Goal: Contribute content: Contribute content

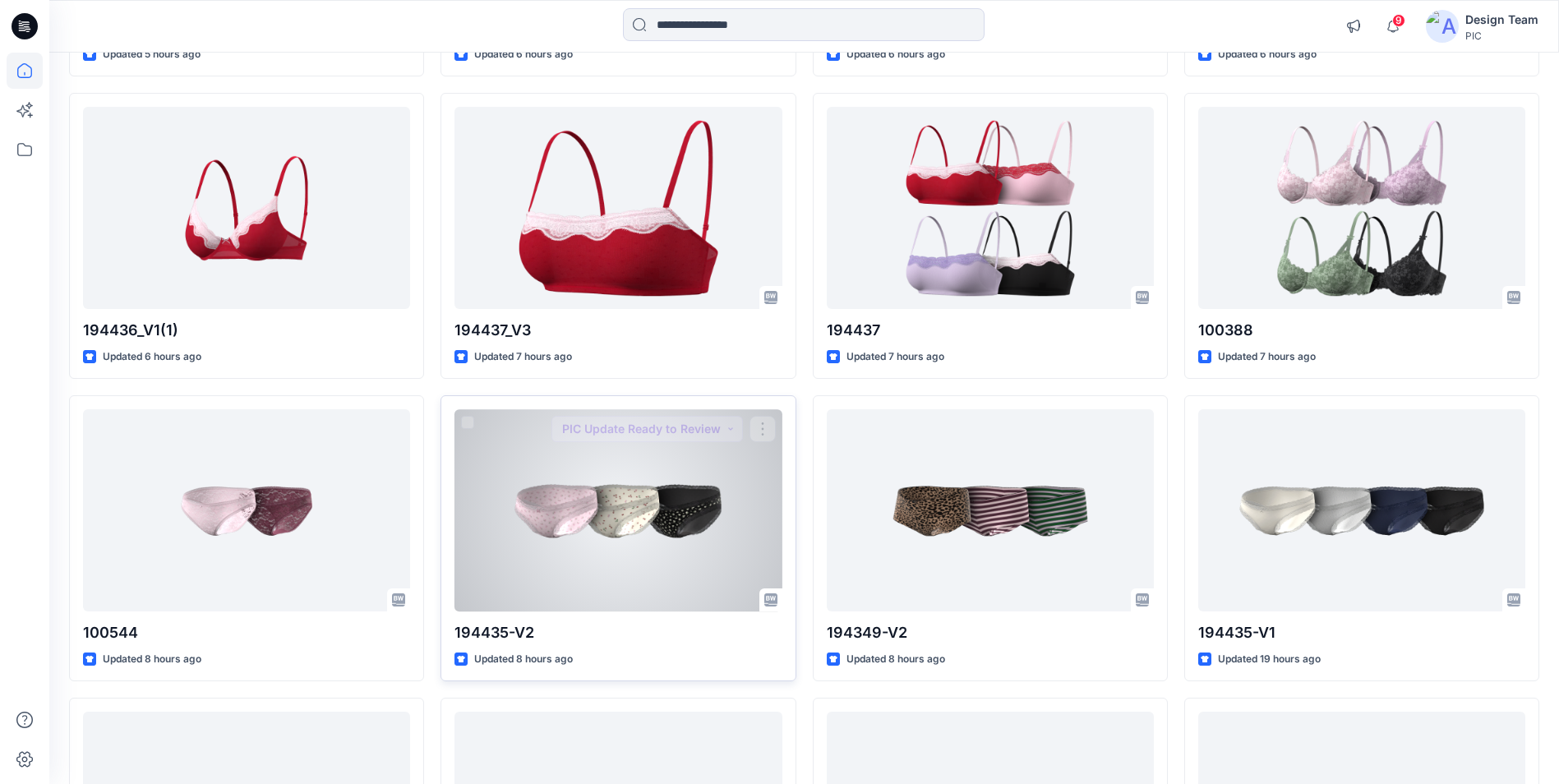
scroll to position [1979, 0]
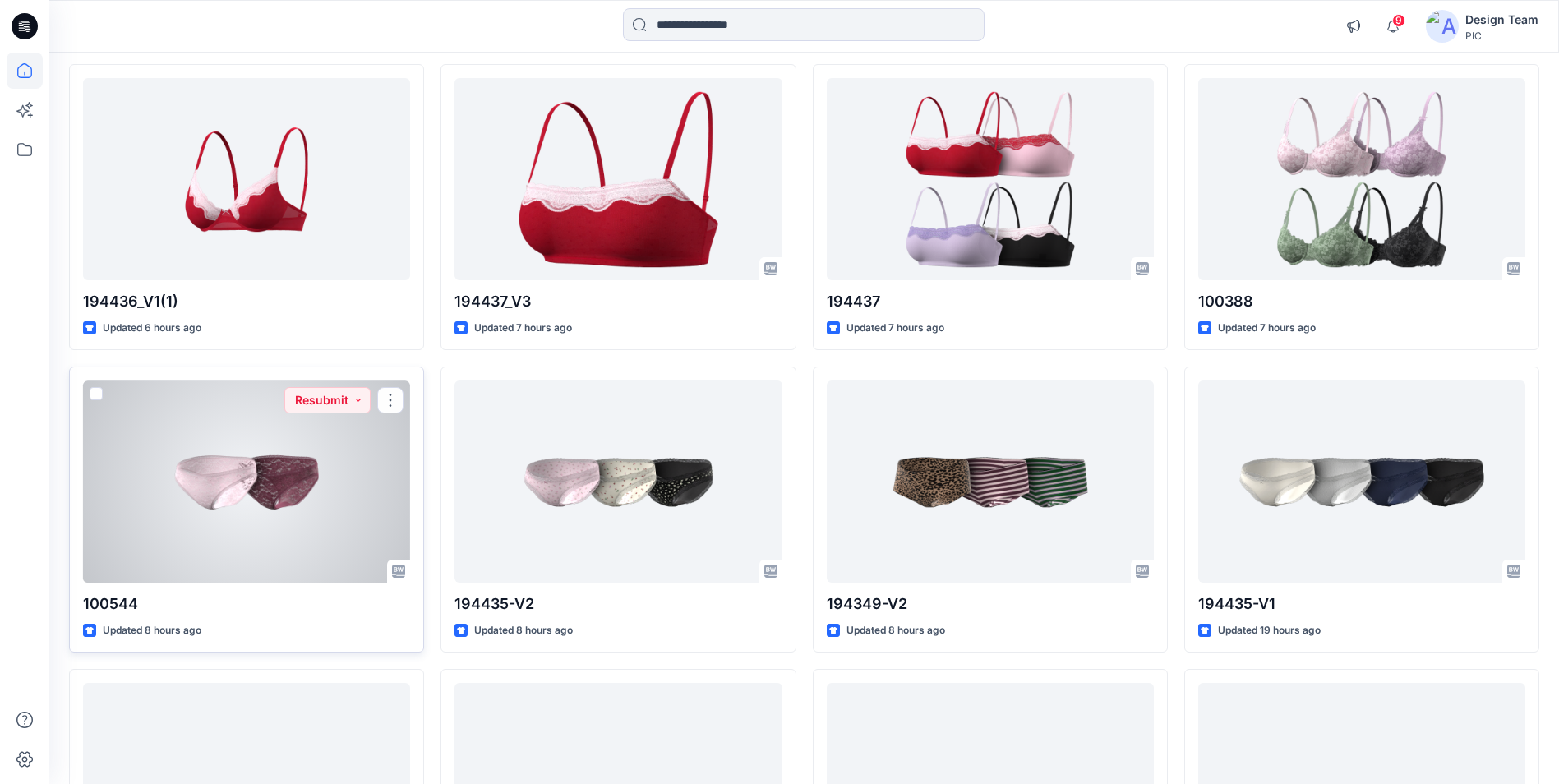
click at [319, 504] on div at bounding box center [246, 481] width 327 height 201
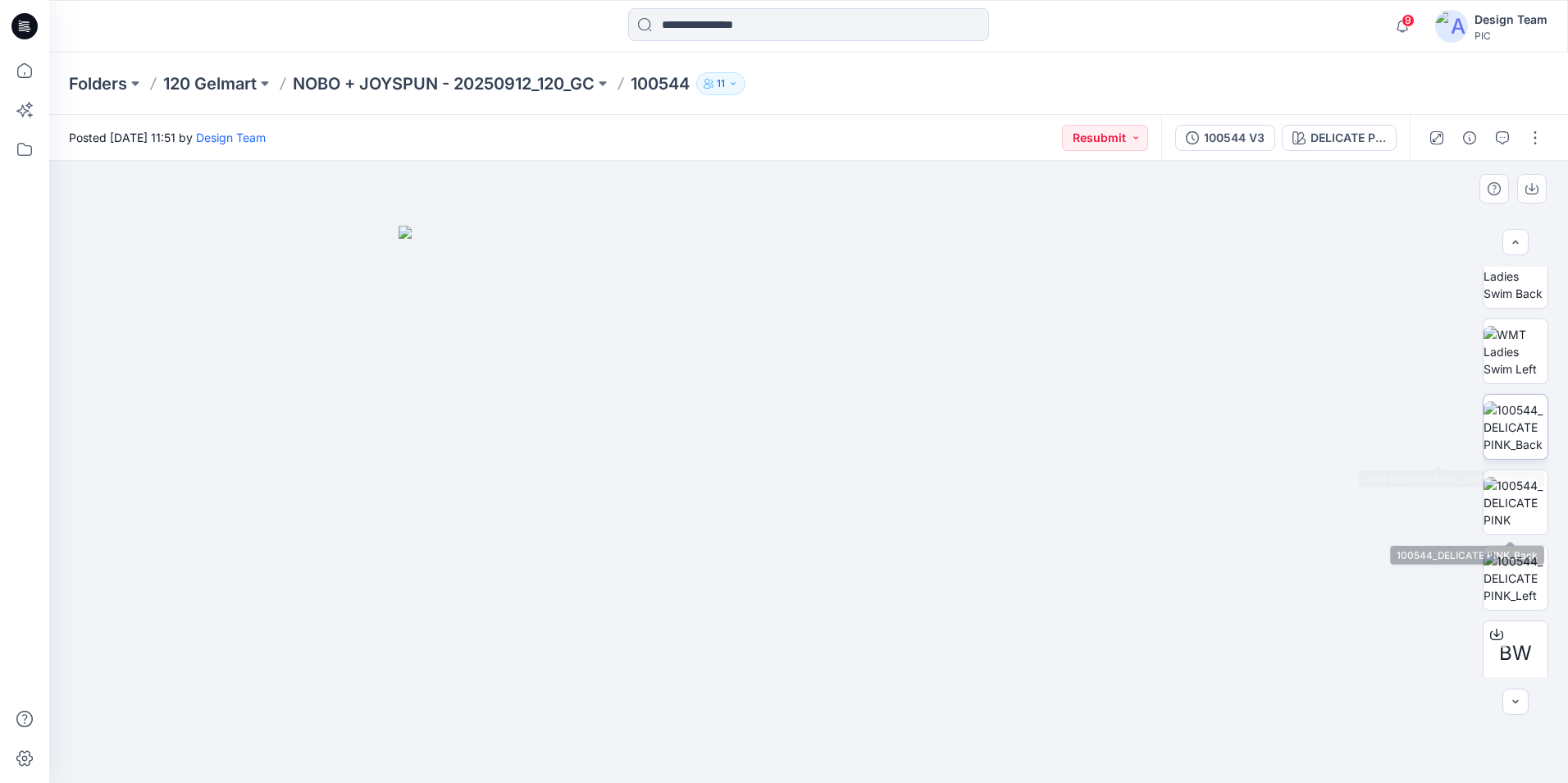
scroll to position [410, 0]
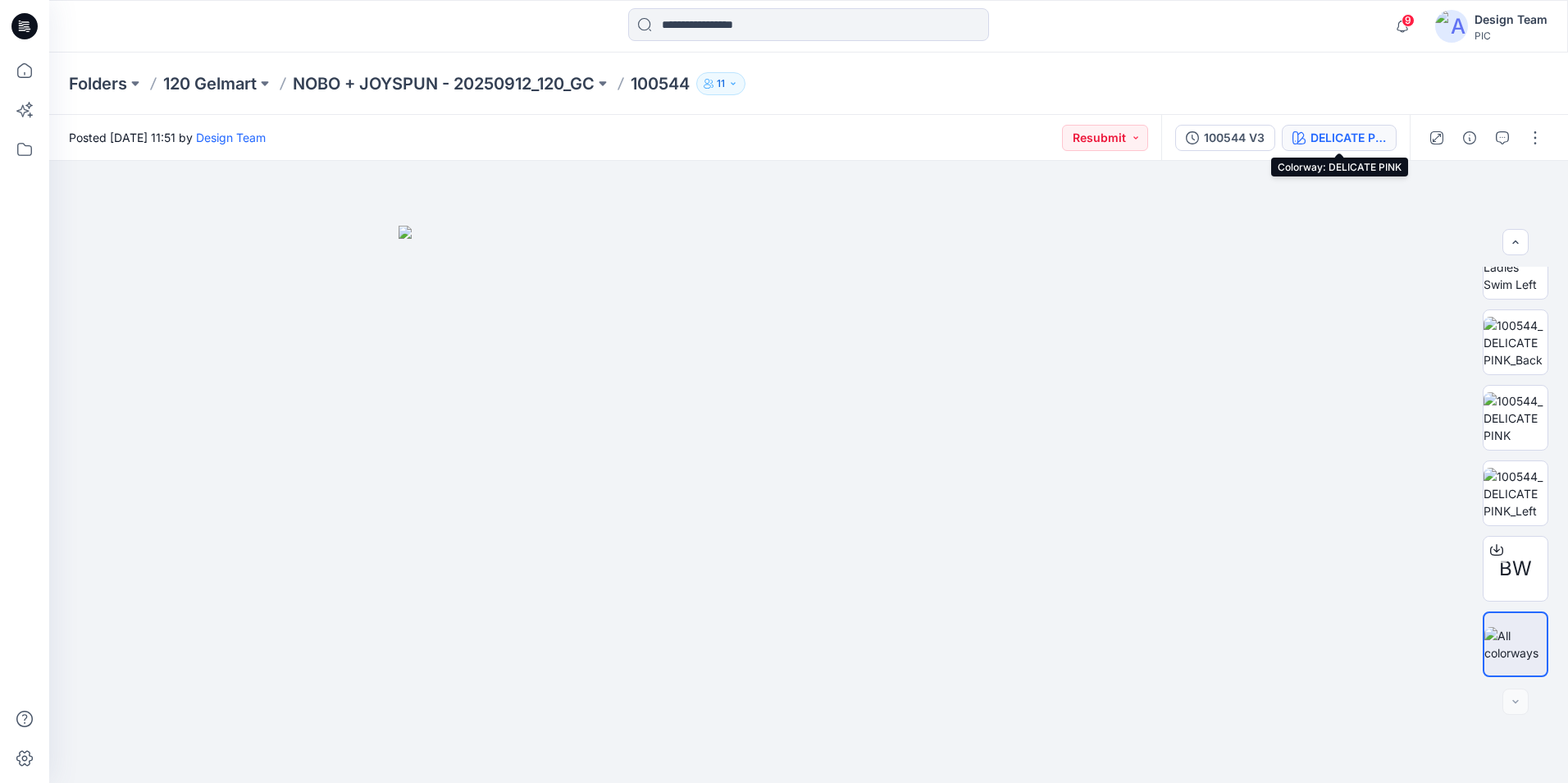
click at [1333, 136] on div "DELICATE PINK" at bounding box center [1348, 138] width 75 height 18
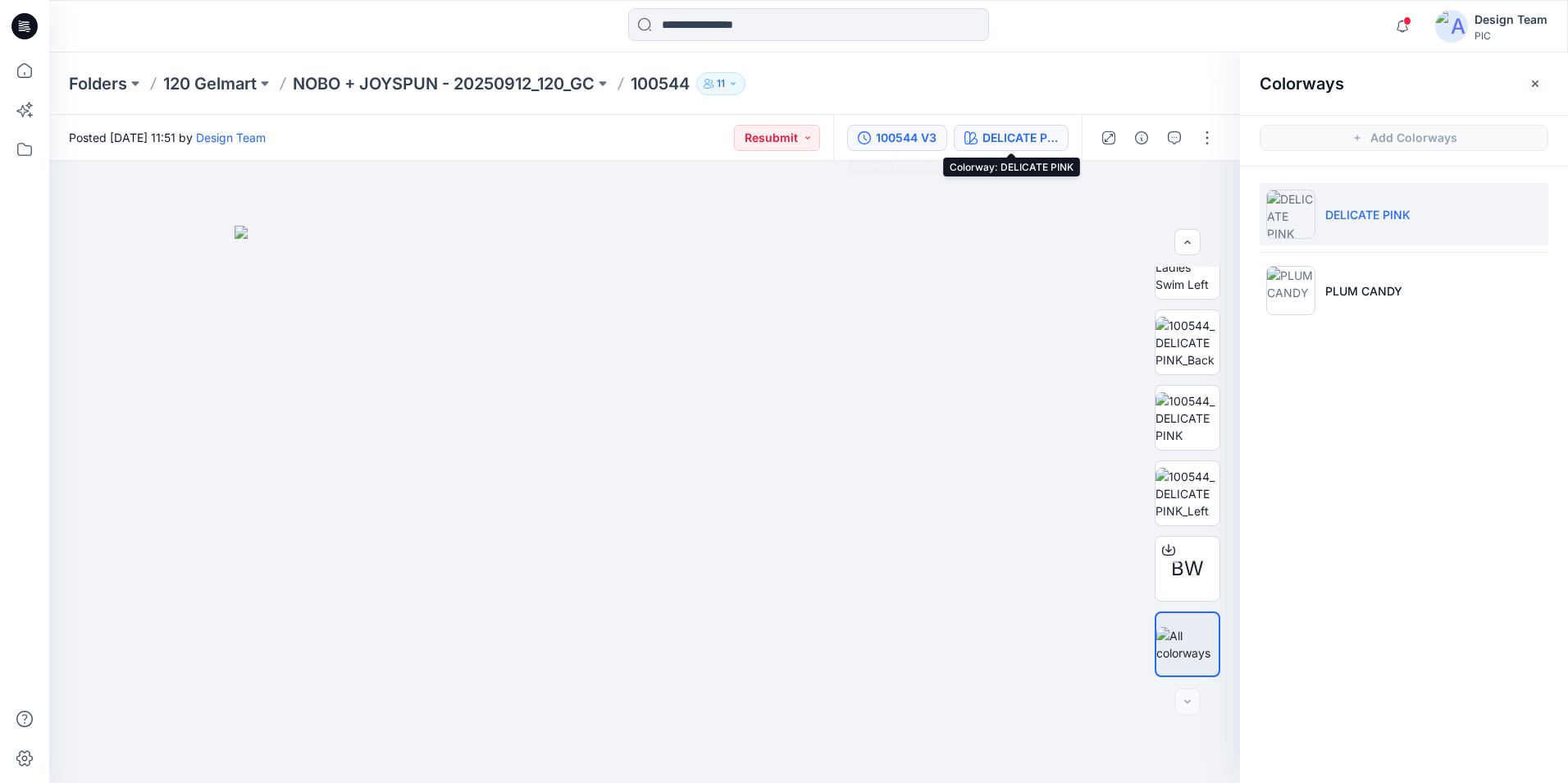
click at [919, 142] on div "100544 V3" at bounding box center [906, 138] width 61 height 18
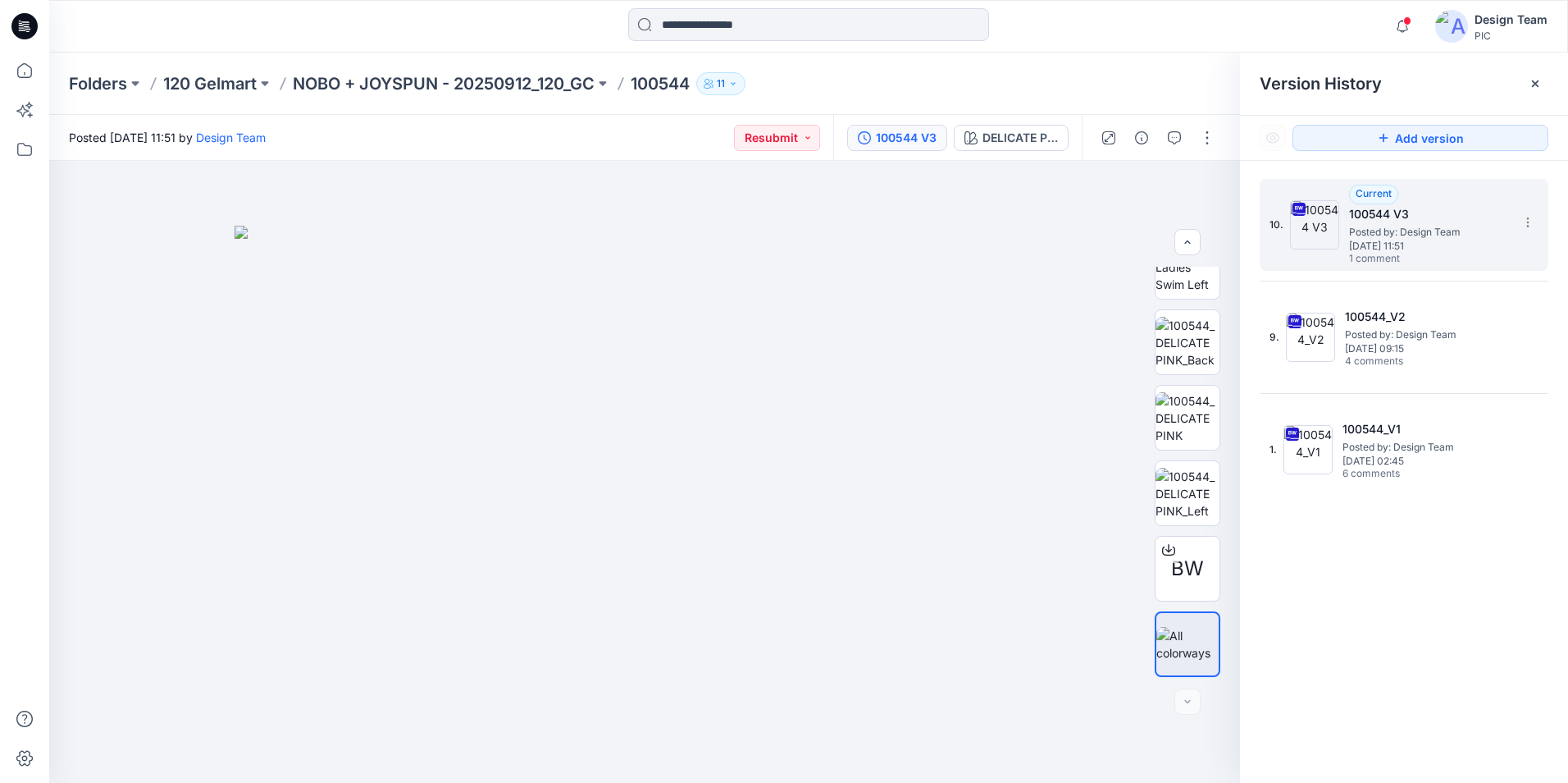
click at [1373, 228] on span "Posted by: Design Team" at bounding box center [1430, 232] width 164 height 17
click at [1164, 139] on button "button" at bounding box center [1174, 138] width 26 height 26
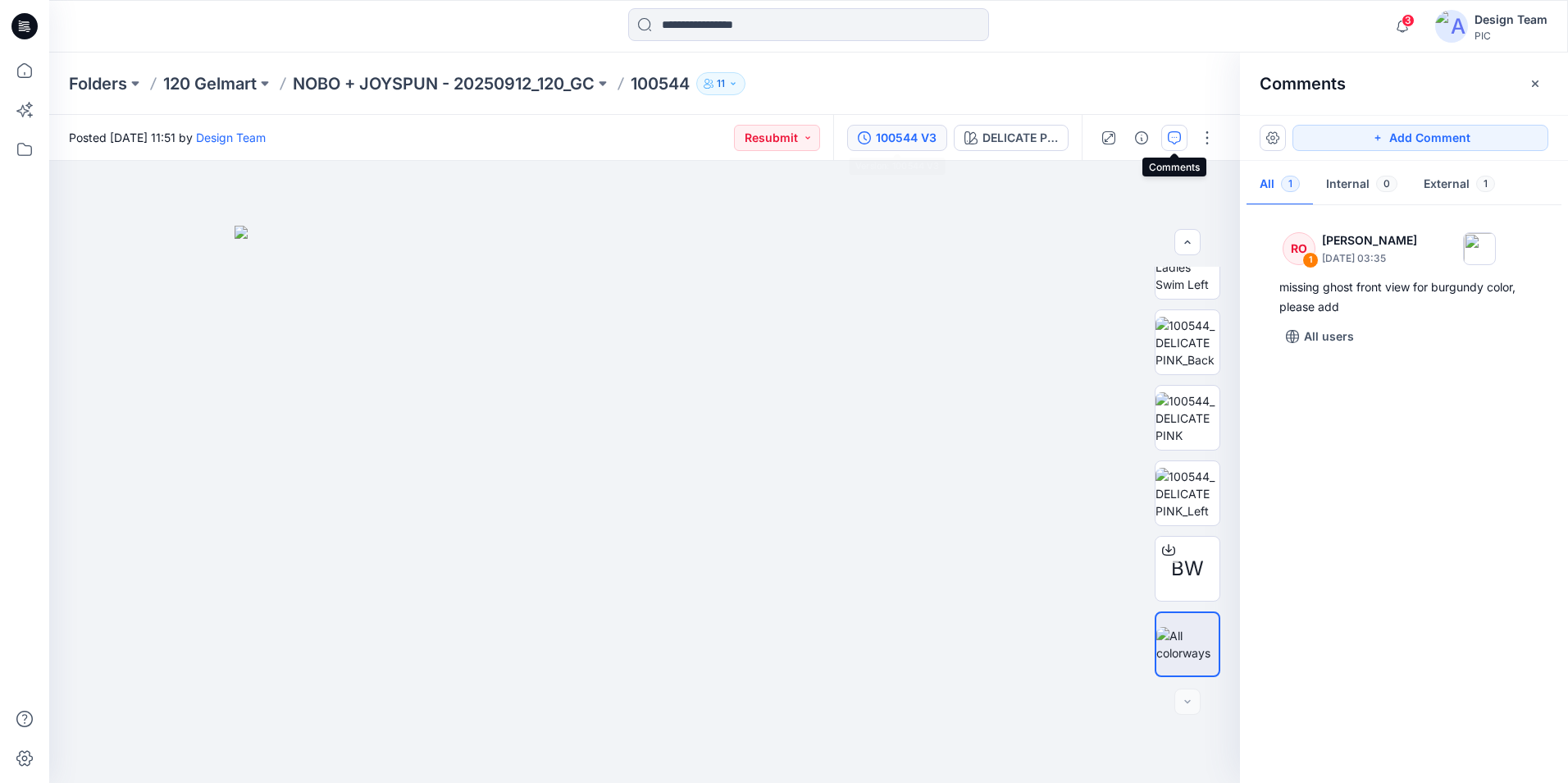
click at [899, 137] on div "100544 V3" at bounding box center [906, 138] width 61 height 18
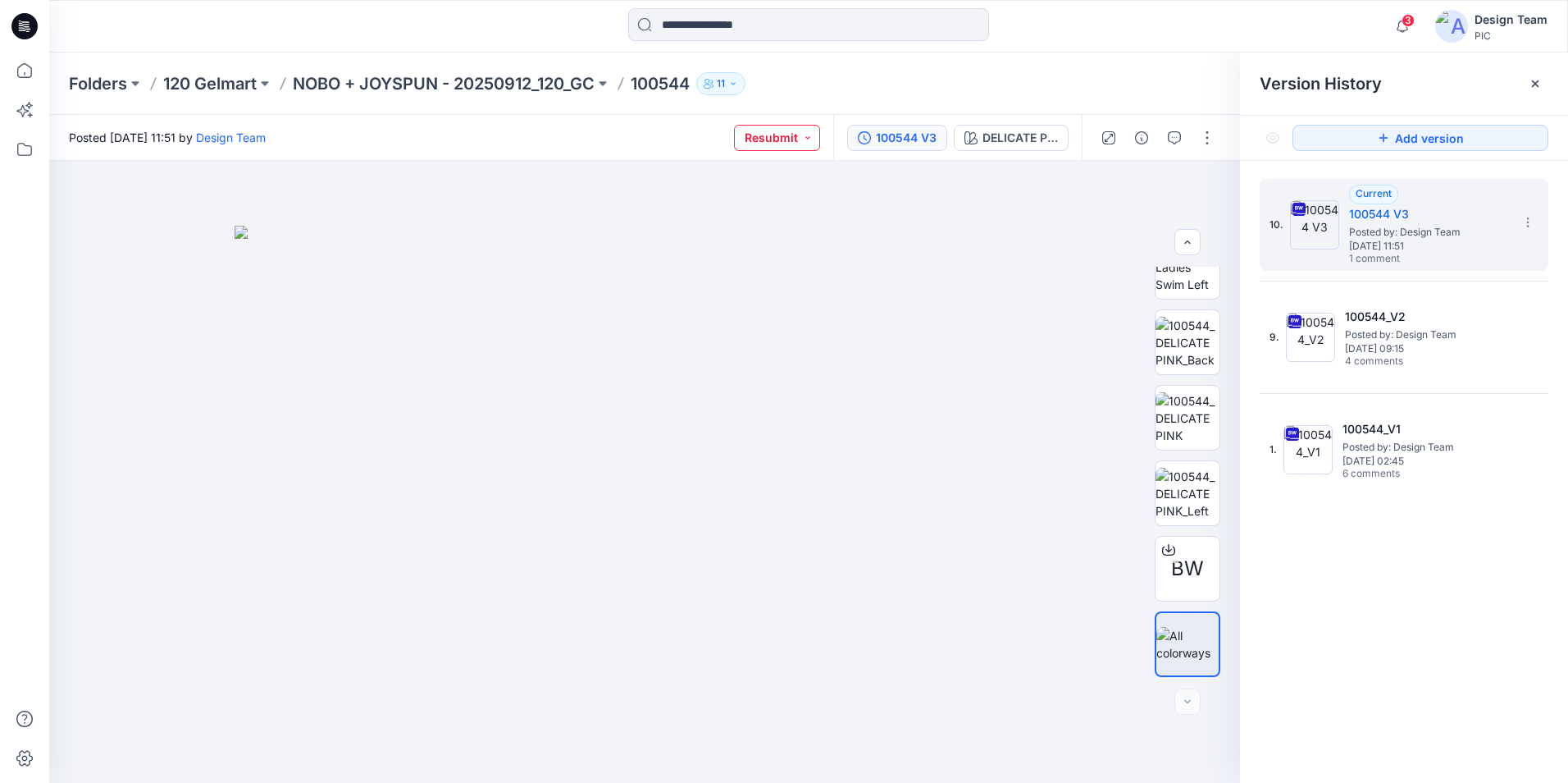
click at [760, 140] on button "Resubmit" at bounding box center [777, 138] width 86 height 26
click at [1371, 244] on span "[DATE] 11:51" at bounding box center [1430, 246] width 164 height 11
click at [770, 134] on button "Resubmit" at bounding box center [777, 138] width 86 height 26
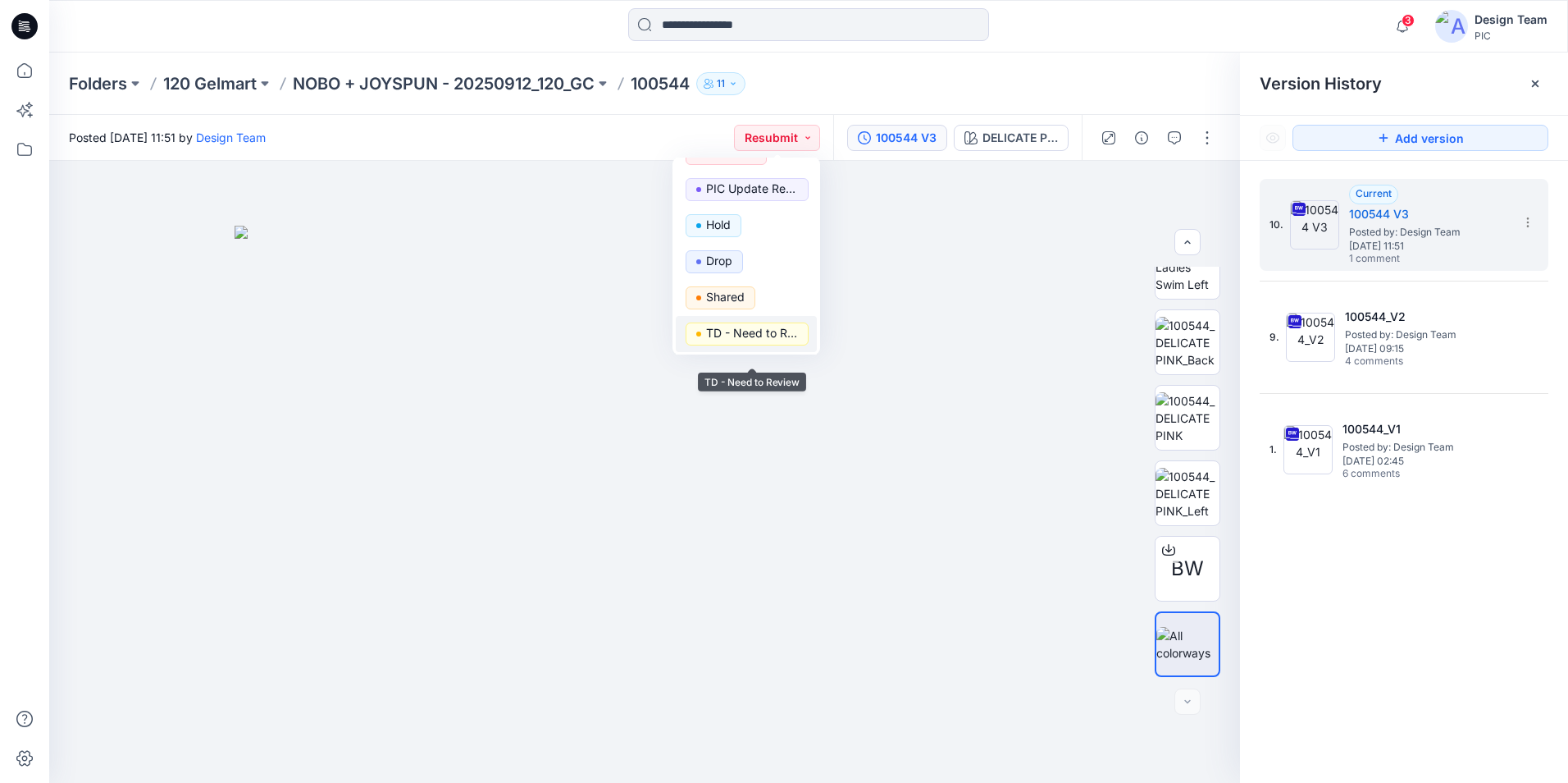
scroll to position [82, 0]
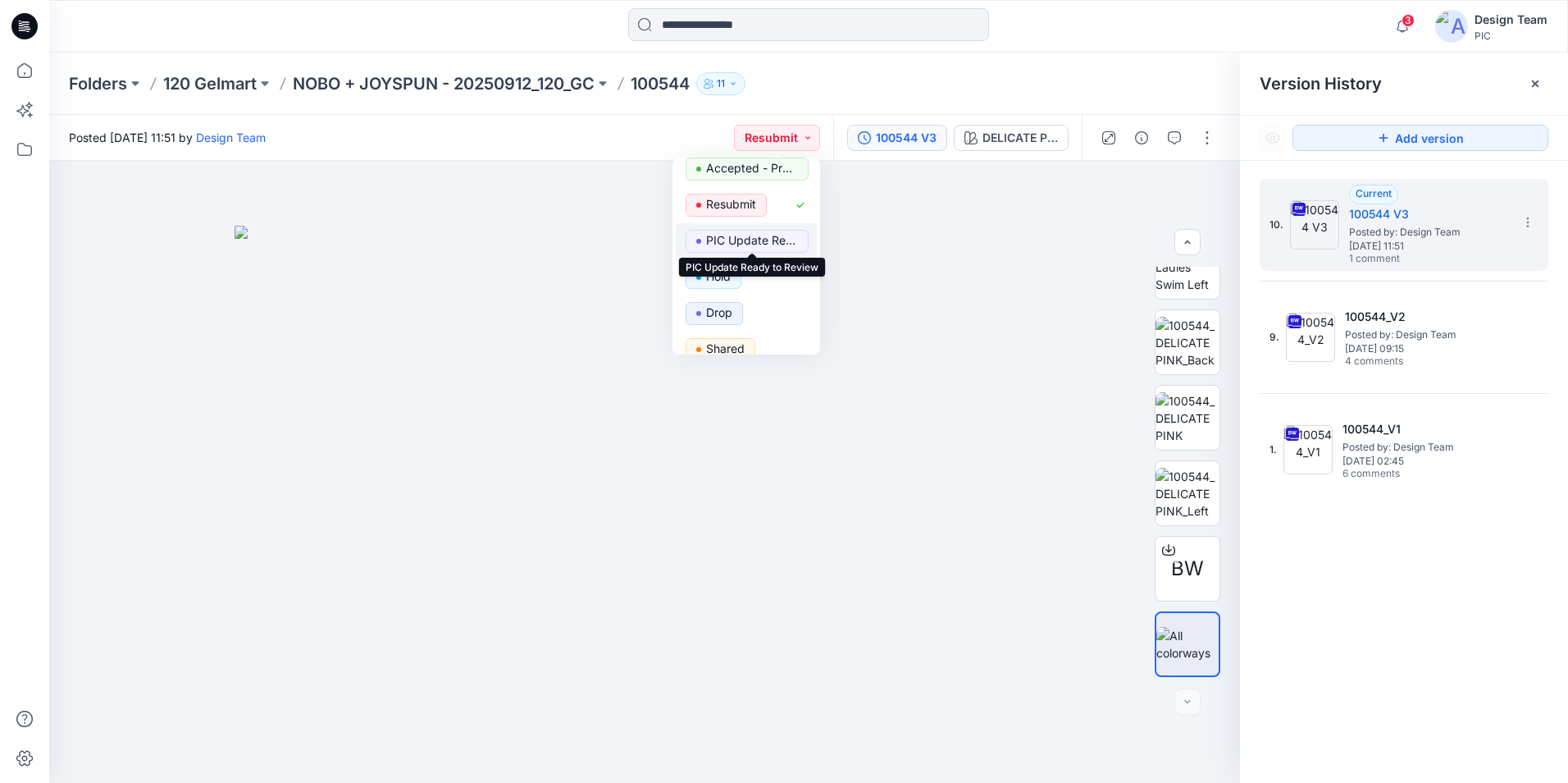
click at [758, 238] on p "PIC Update Ready to Review" at bounding box center [752, 241] width 92 height 21
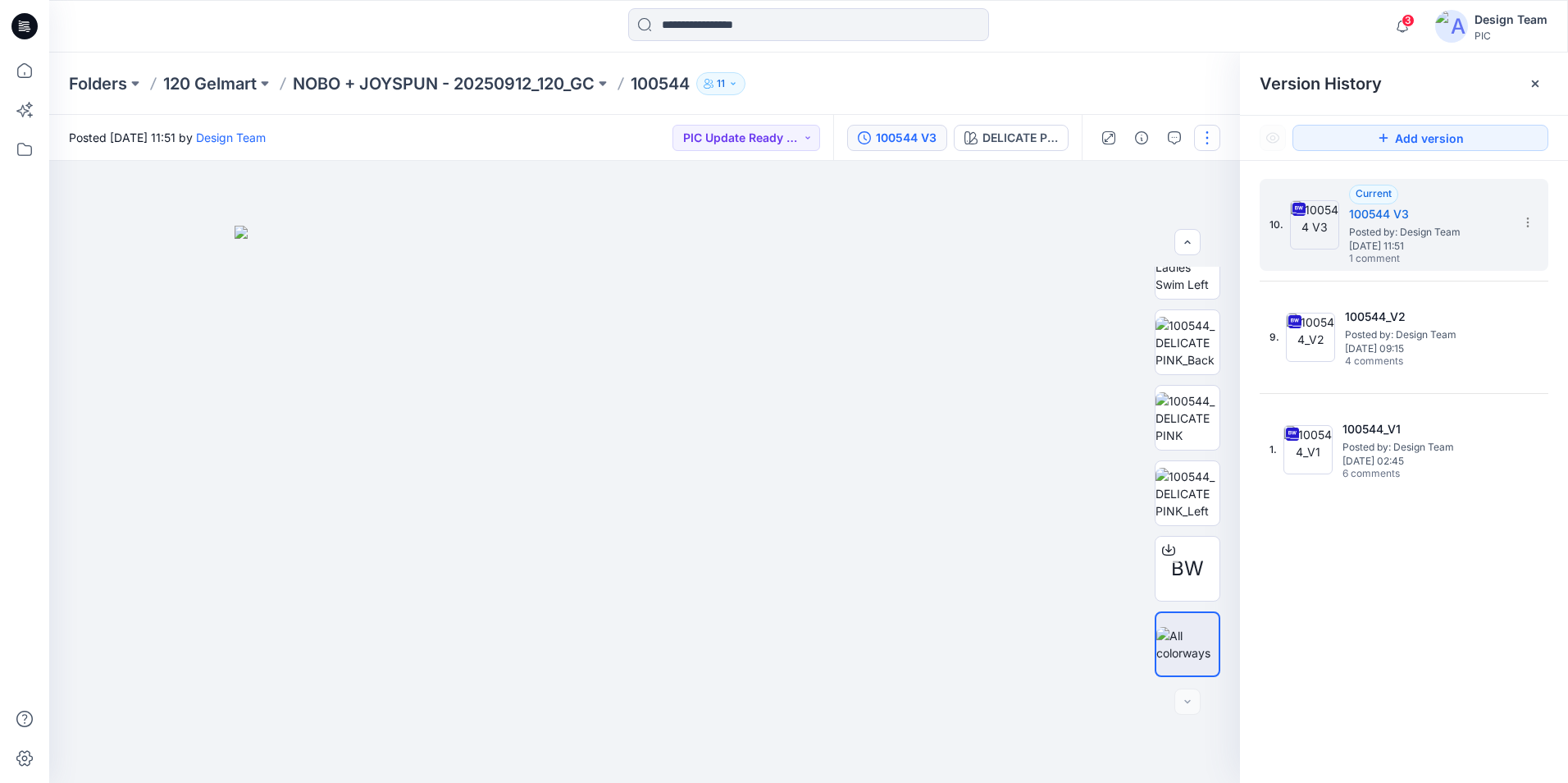
click at [1201, 137] on button "button" at bounding box center [1207, 138] width 26 height 26
click at [1128, 225] on button "Edit" at bounding box center [1138, 222] width 151 height 31
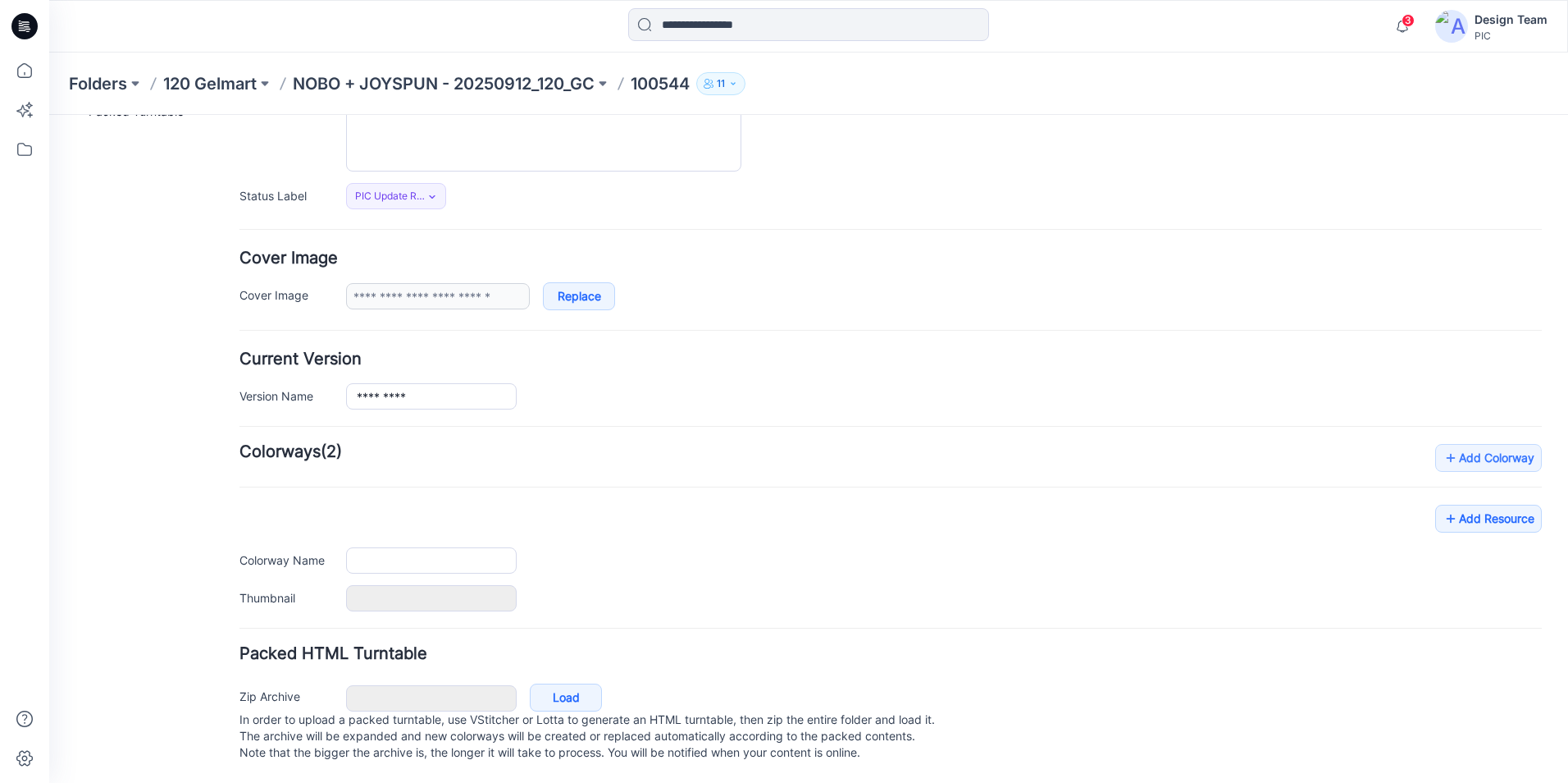
type input "******"
type input "**********"
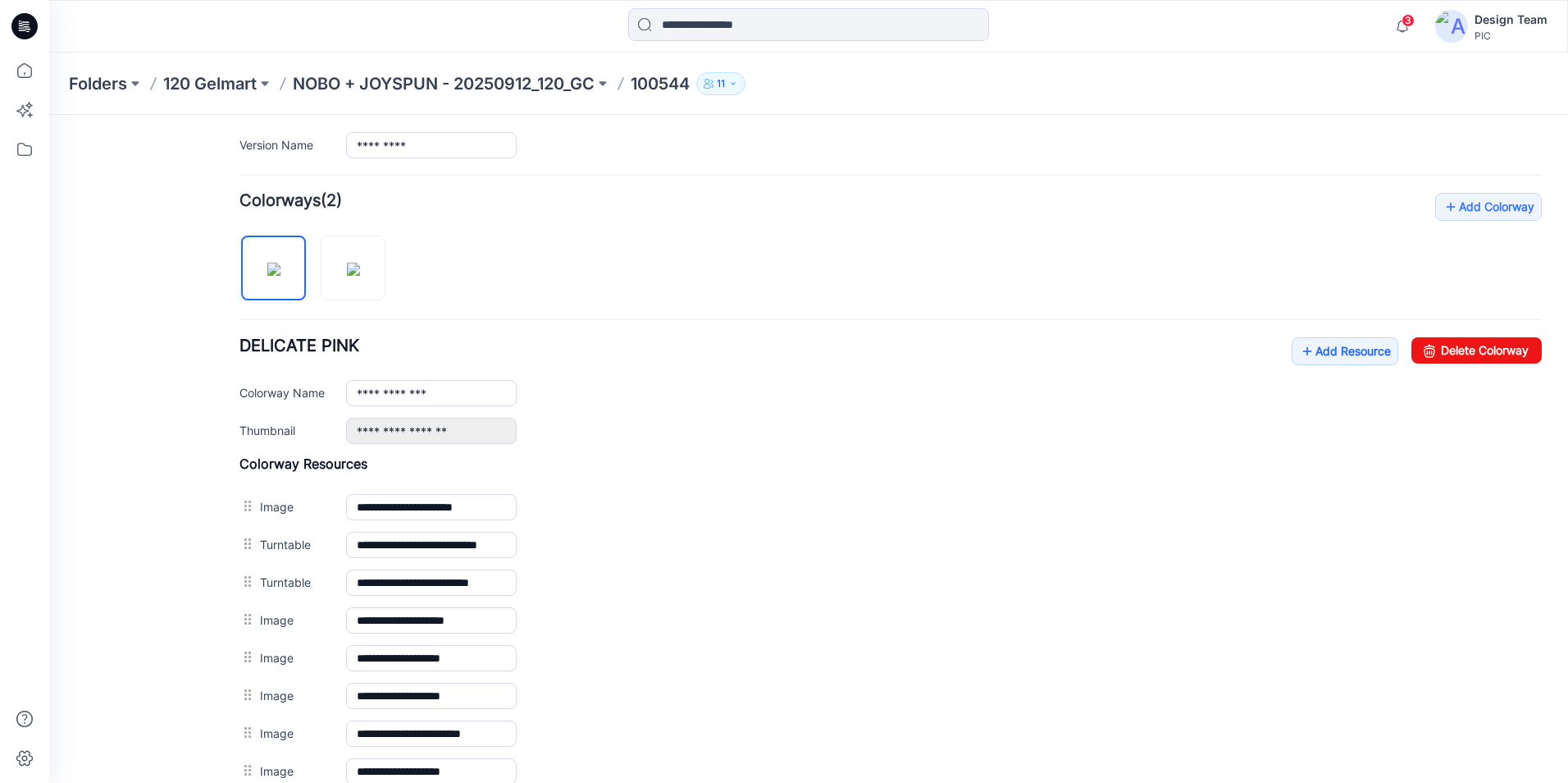
scroll to position [657, 0]
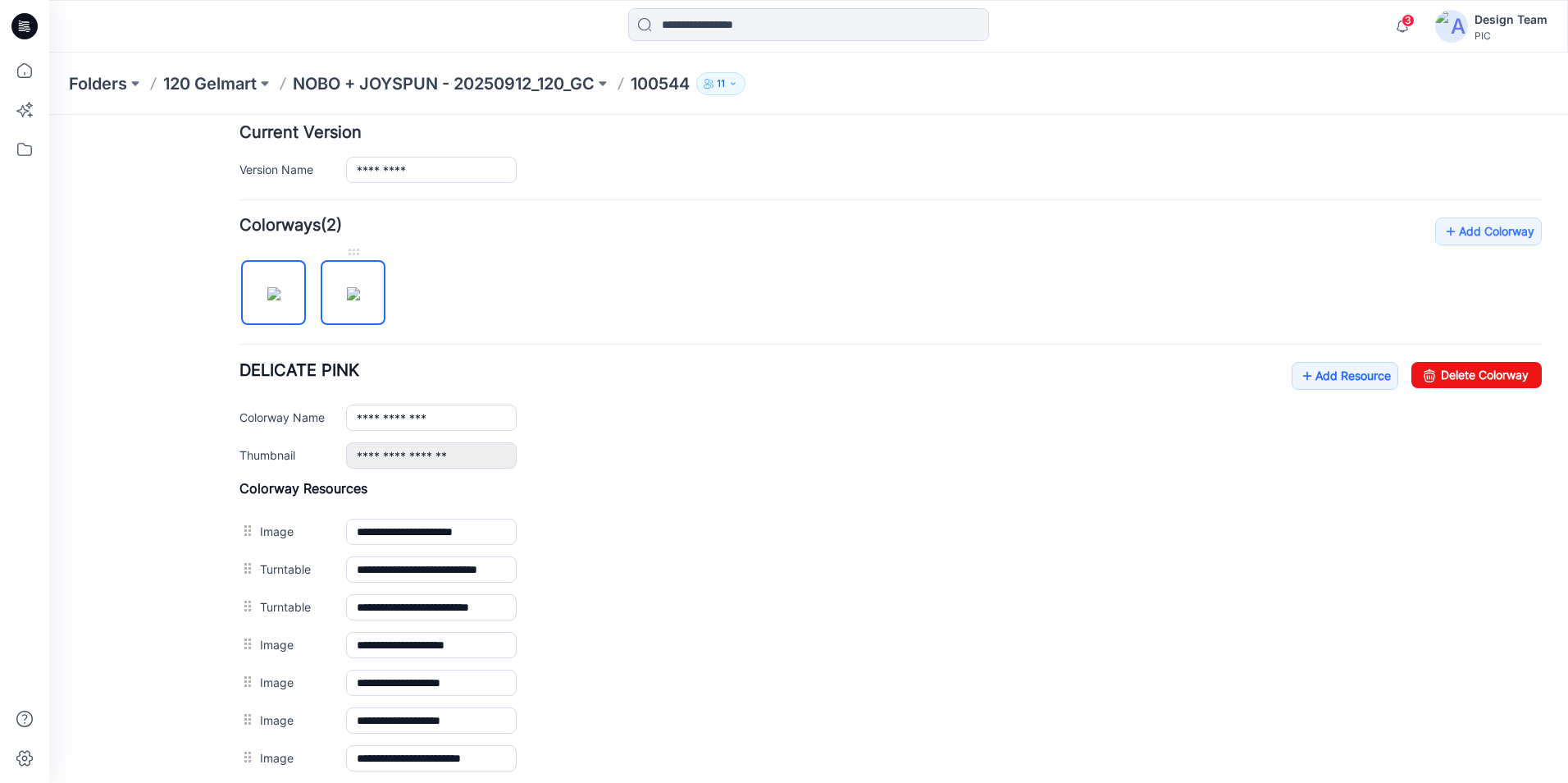
click at [347, 287] on img at bounding box center [353, 293] width 13 height 13
type input "**********"
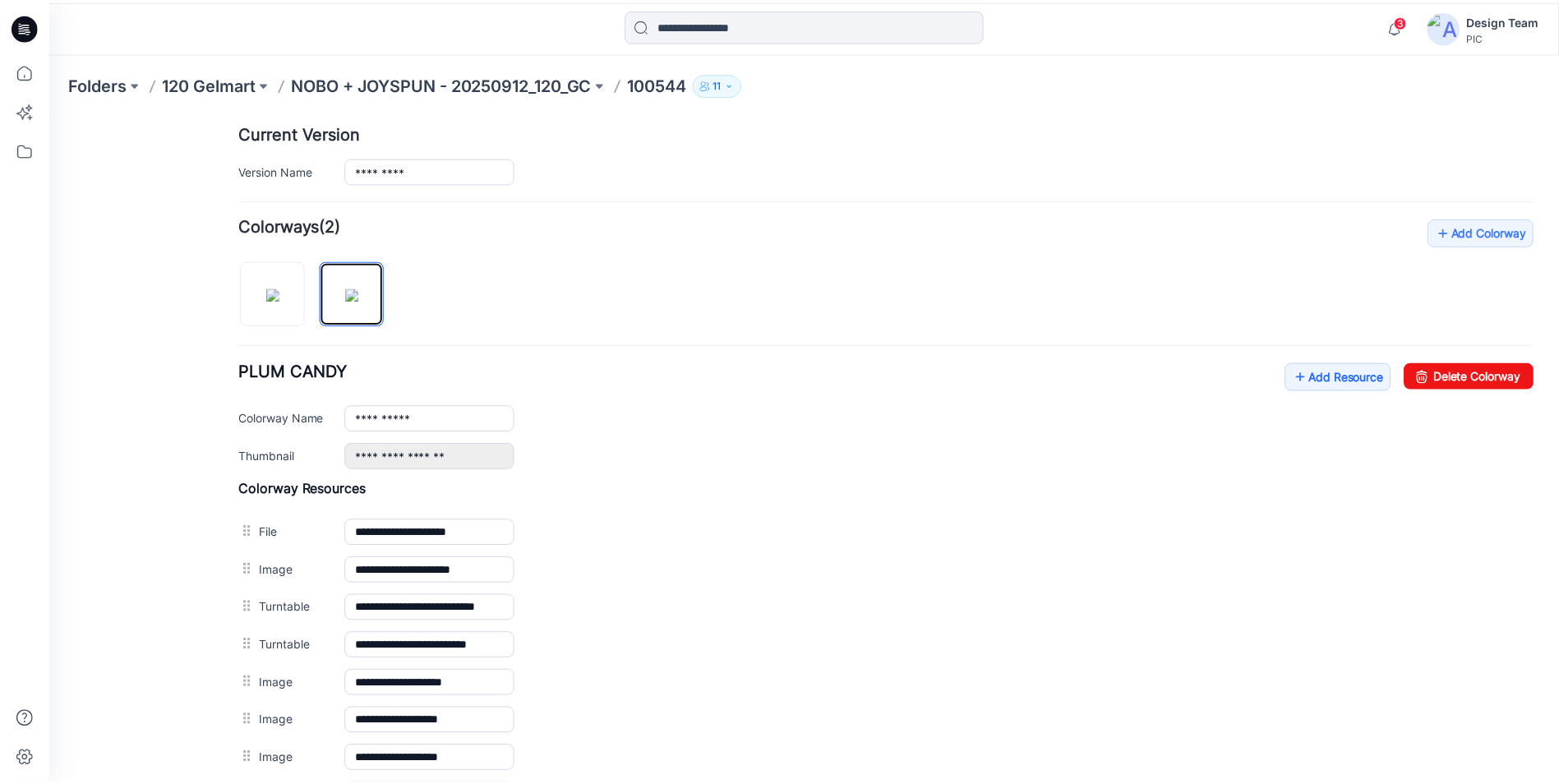
scroll to position [707, 0]
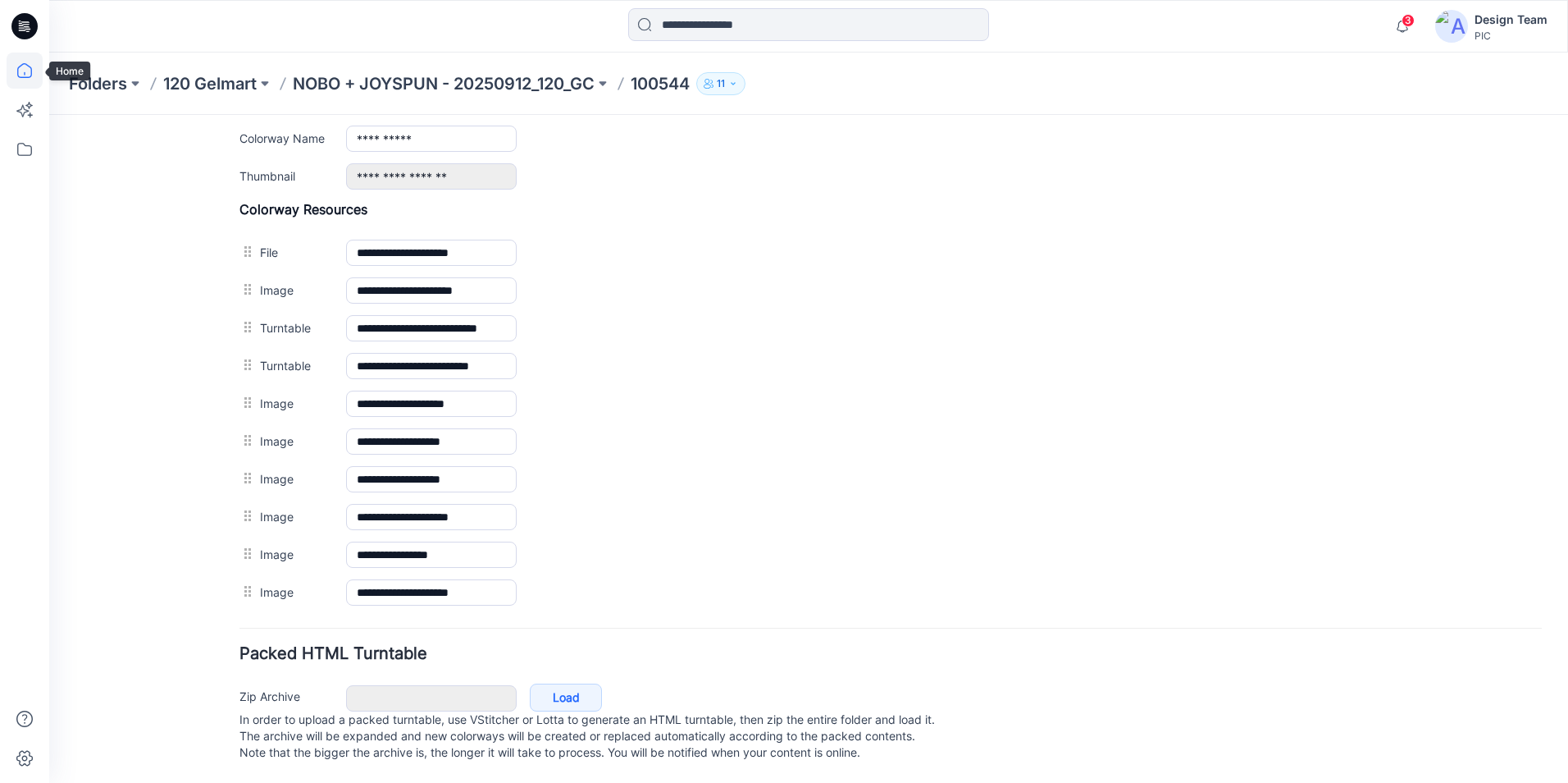
click at [25, 82] on icon at bounding box center [24, 70] width 36 height 36
